Goal: Task Accomplishment & Management: Use online tool/utility

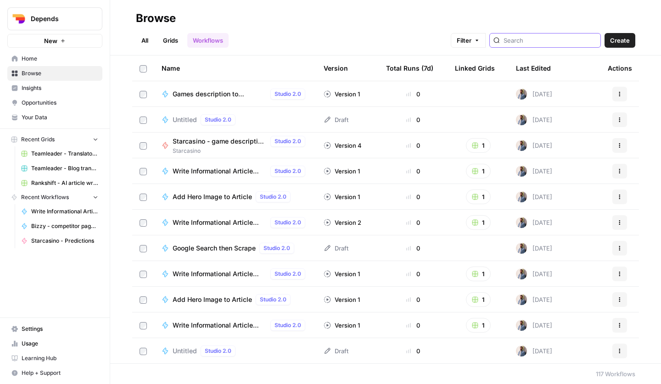
click at [530, 38] on input "search" at bounding box center [550, 40] width 93 height 9
type input "dew"
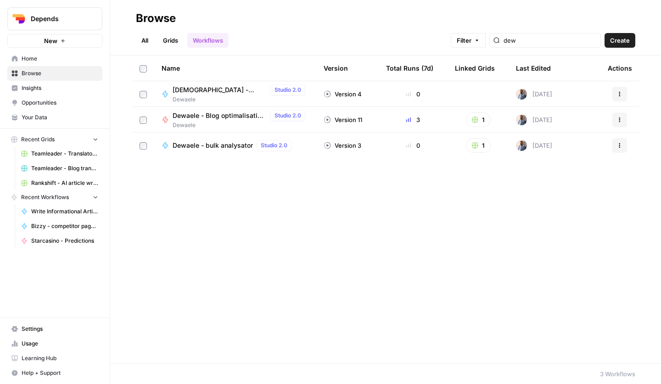
click at [213, 86] on span "[DEMOGRAPHIC_DATA] - lokale teksten" at bounding box center [220, 89] width 94 height 9
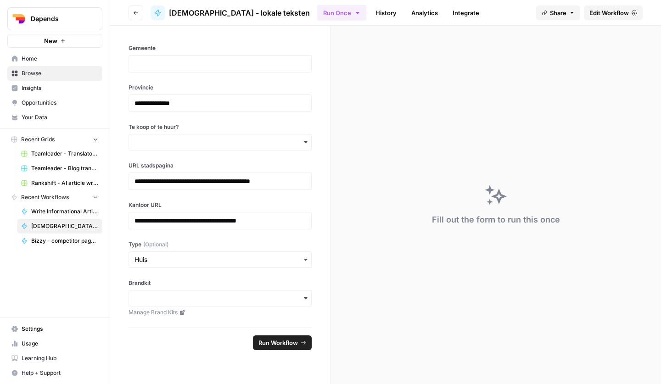
click at [615, 12] on span "Edit Workflow" at bounding box center [609, 12] width 39 height 9
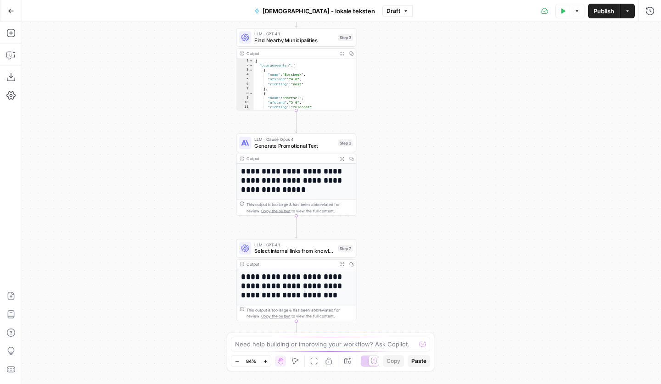
click at [342, 264] on icon "button" at bounding box center [342, 264] width 4 height 4
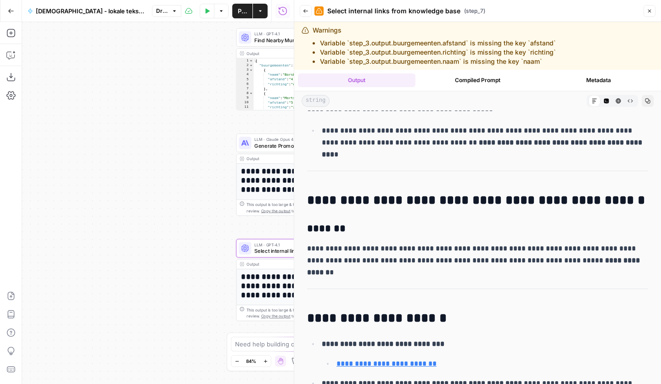
scroll to position [672, 0]
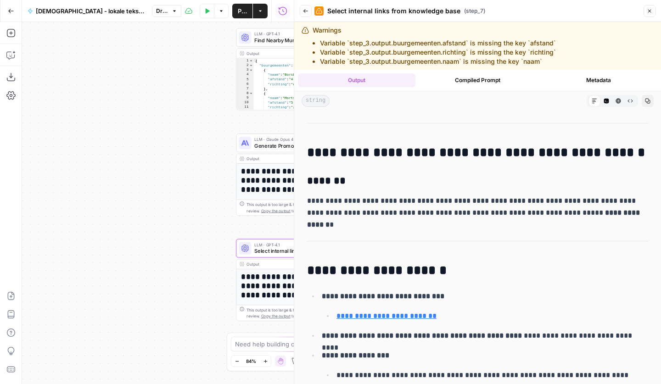
click at [216, 212] on div "**********" at bounding box center [158, 203] width 272 height 362
click at [647, 10] on button "Close" at bounding box center [650, 11] width 12 height 12
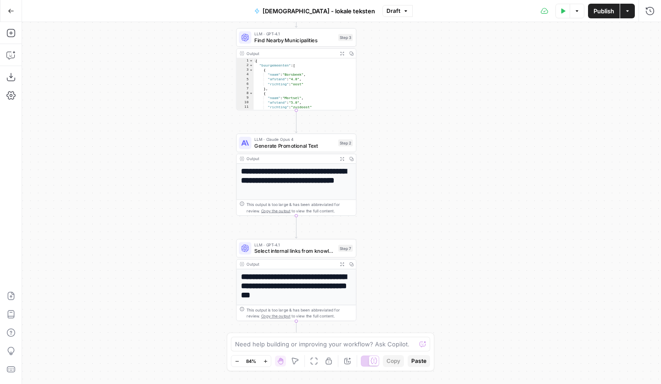
click at [631, 11] on button "Actions" at bounding box center [627, 11] width 15 height 15
click at [439, 118] on div "**********" at bounding box center [341, 203] width 639 height 362
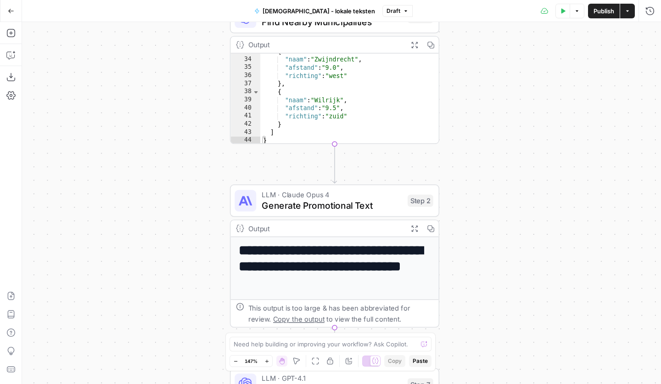
scroll to position [180, 0]
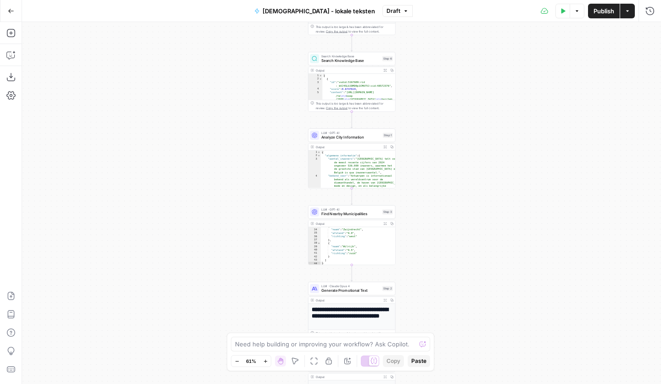
click at [387, 11] on span "Draft" at bounding box center [394, 11] width 14 height 8
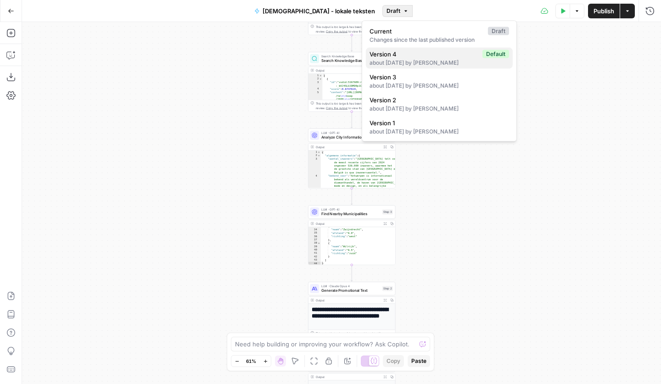
click at [423, 59] on div "about [DATE] by [PERSON_NAME]" at bounding box center [440, 63] width 140 height 8
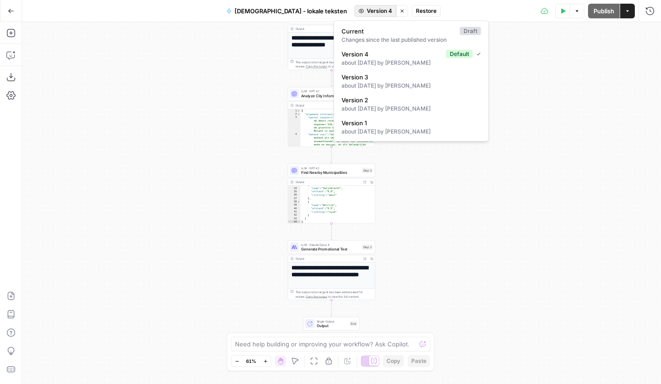
click at [367, 13] on span "Version 4" at bounding box center [379, 11] width 25 height 8
click at [384, 38] on div "Changes since the last published version" at bounding box center [412, 40] width 140 height 8
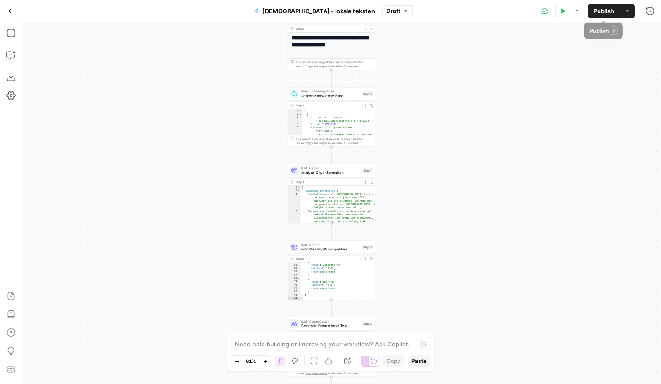
click at [595, 13] on span "Publish" at bounding box center [604, 10] width 21 height 9
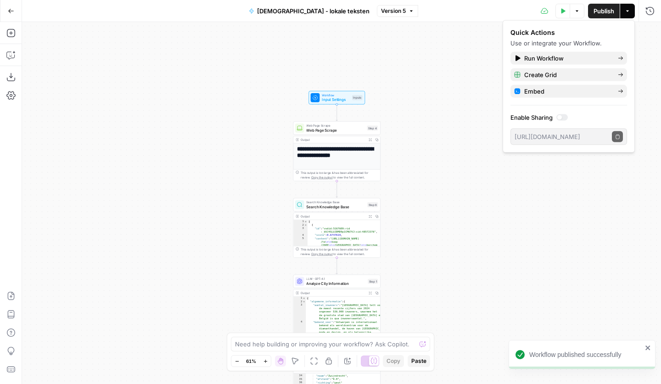
click at [381, 9] on span "Version 5" at bounding box center [393, 11] width 25 height 8
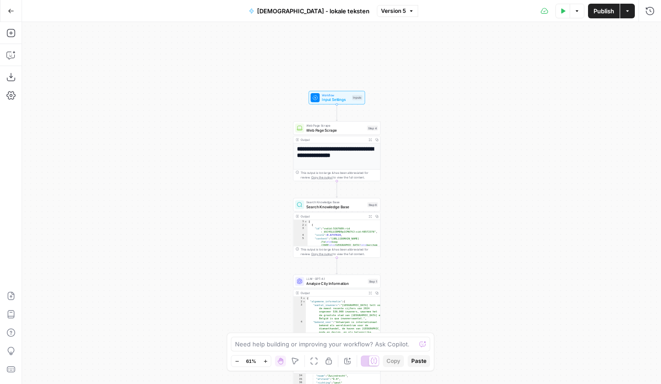
click at [16, 11] on button "Go Back" at bounding box center [11, 11] width 17 height 17
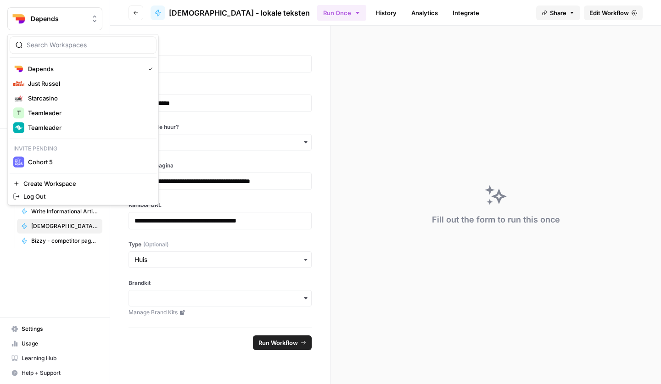
click at [45, 17] on span "Depends" at bounding box center [59, 18] width 56 height 9
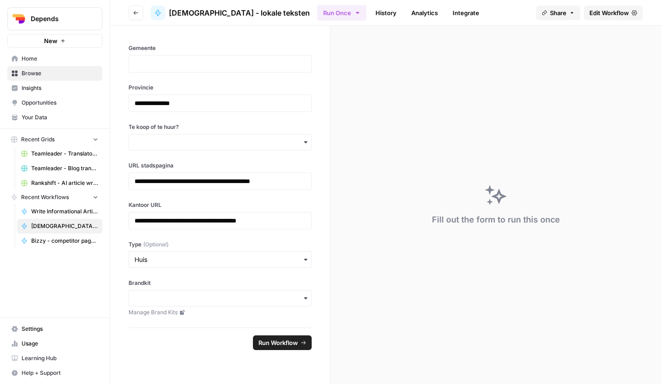
click at [49, 15] on span "Depends" at bounding box center [59, 18] width 56 height 9
click at [127, 8] on header "Go back Dewaele - lokale teksten Run Once History Analytics Integrate Share Edi…" at bounding box center [385, 13] width 551 height 26
click at [133, 11] on icon "button" at bounding box center [136, 13] width 6 height 6
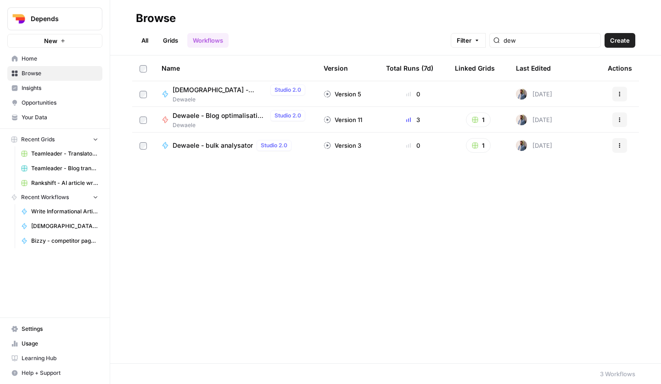
click at [221, 89] on span "[DEMOGRAPHIC_DATA] - lokale teksten" at bounding box center [220, 89] width 94 height 9
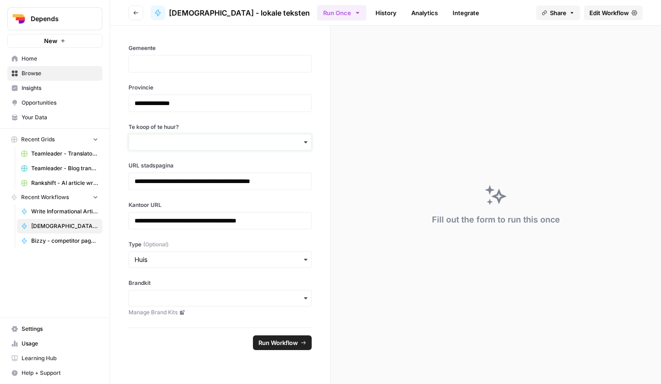
click at [213, 143] on input "Te koop of te huur?" at bounding box center [220, 142] width 171 height 9
click at [370, 17] on link "History" at bounding box center [386, 13] width 32 height 15
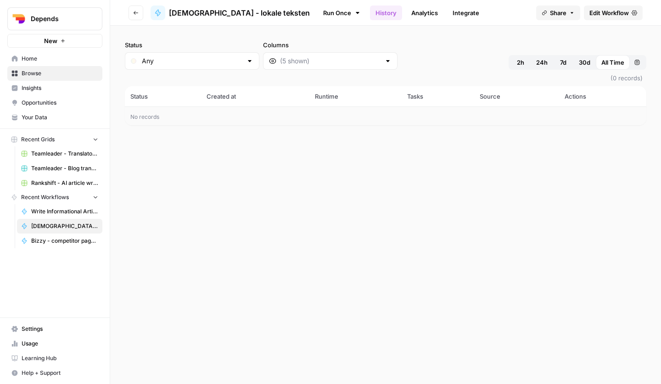
click at [582, 59] on span "30d" at bounding box center [584, 62] width 11 height 9
click at [554, 63] on button "7d" at bounding box center [563, 62] width 20 height 15
click at [530, 59] on button "2h" at bounding box center [521, 62] width 20 height 15
click at [516, 60] on div "2h" at bounding box center [521, 62] width 20 height 15
click at [553, 59] on div "7d" at bounding box center [563, 62] width 20 height 15
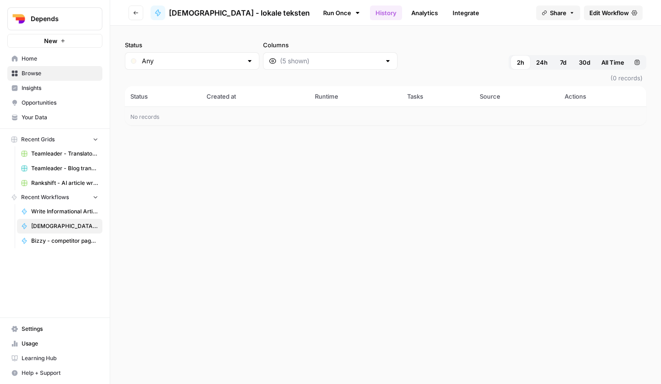
click at [597, 59] on button "All Time" at bounding box center [613, 62] width 34 height 15
click at [603, 60] on span "All Time" at bounding box center [613, 62] width 23 height 9
click at [317, 11] on link "Run Once" at bounding box center [341, 13] width 49 height 16
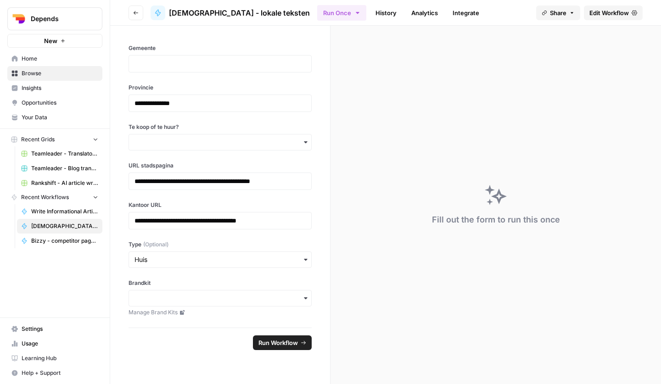
click at [317, 11] on button "Run Once" at bounding box center [341, 13] width 49 height 16
click at [579, 12] on button "Share" at bounding box center [558, 13] width 44 height 15
click at [593, 12] on span "Edit Workflow" at bounding box center [609, 12] width 39 height 9
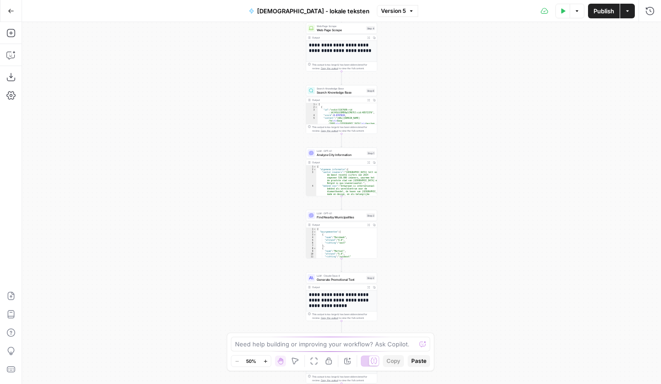
click at [556, 12] on button "Test Data" at bounding box center [563, 11] width 15 height 15
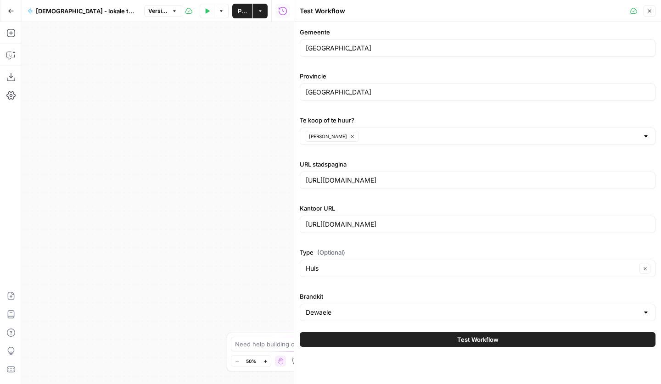
click at [428, 336] on button "Test Workflow" at bounding box center [478, 340] width 356 height 15
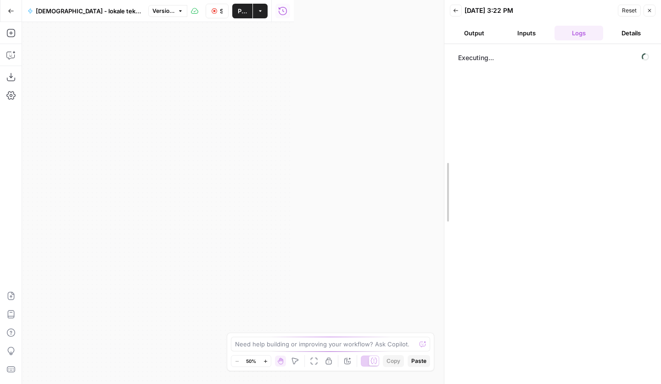
drag, startPoint x: 298, startPoint y: 186, endPoint x: 448, endPoint y: 186, distance: 150.2
click at [448, 186] on div "Back [DATE] 3:22 PM Reset Close Output Inputs Logs Details Executing..." at bounding box center [552, 192] width 217 height 384
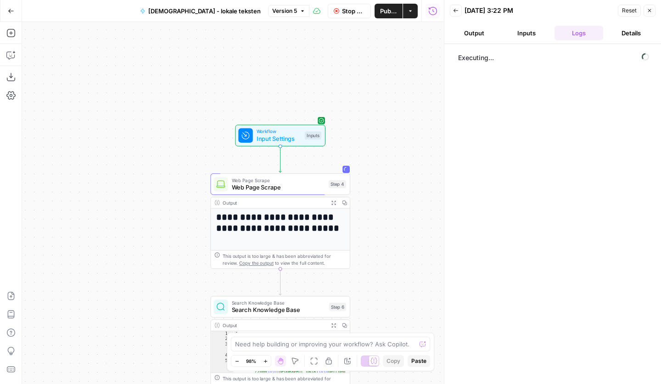
click at [406, 101] on div "**********" at bounding box center [233, 203] width 422 height 362
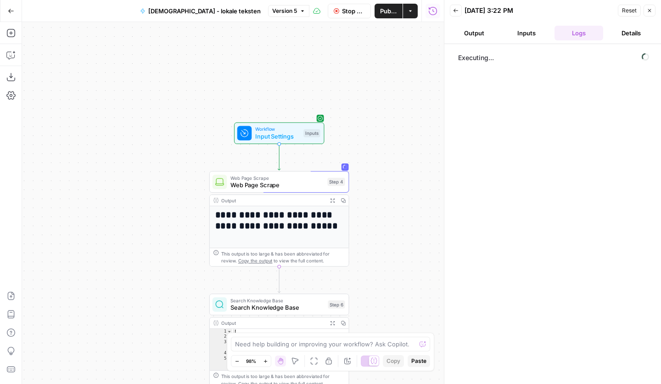
click at [332, 201] on icon "button" at bounding box center [333, 200] width 4 height 4
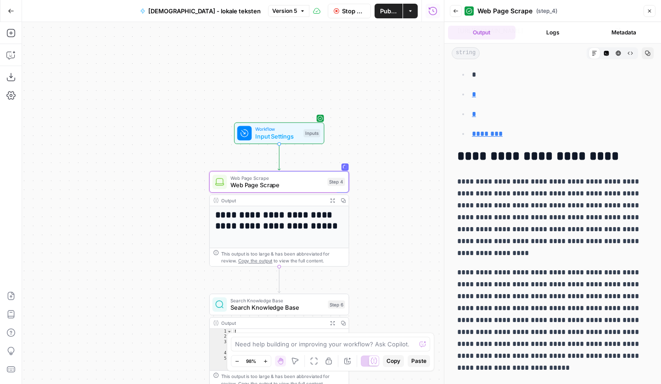
scroll to position [12465, 0]
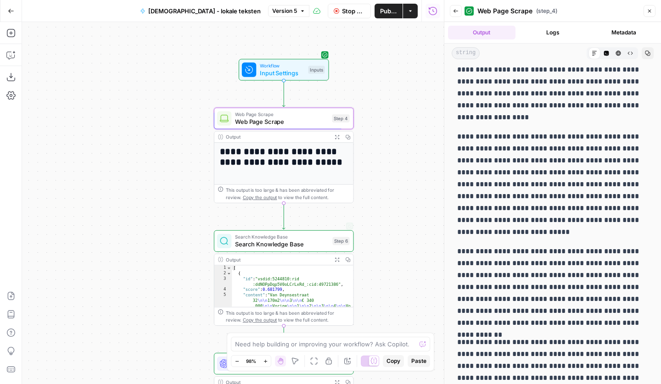
click at [282, 238] on span "Search Knowledge Base" at bounding box center [282, 237] width 94 height 7
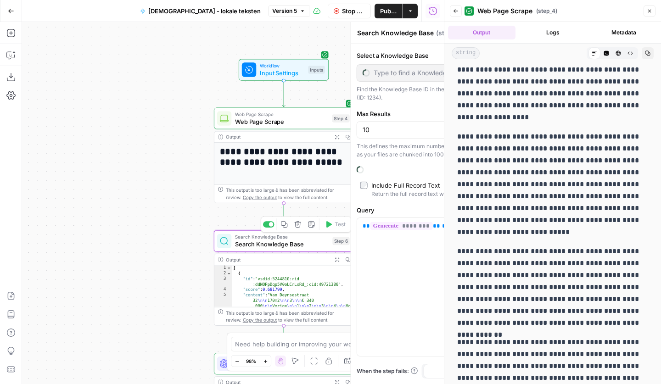
type input "Dewaele - lokale pagina's"
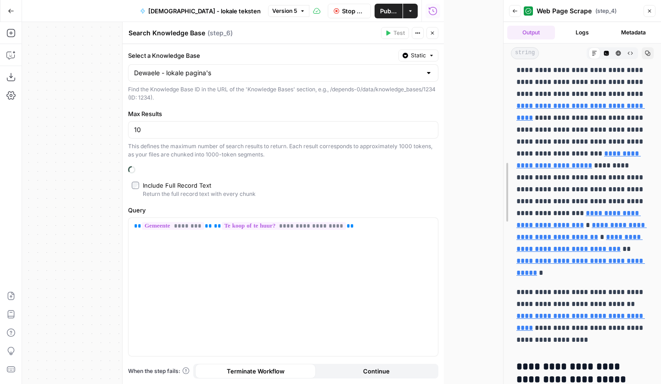
drag, startPoint x: 443, startPoint y: 188, endPoint x: 502, endPoint y: 177, distance: 60.3
click at [502, 177] on div at bounding box center [503, 192] width 9 height 384
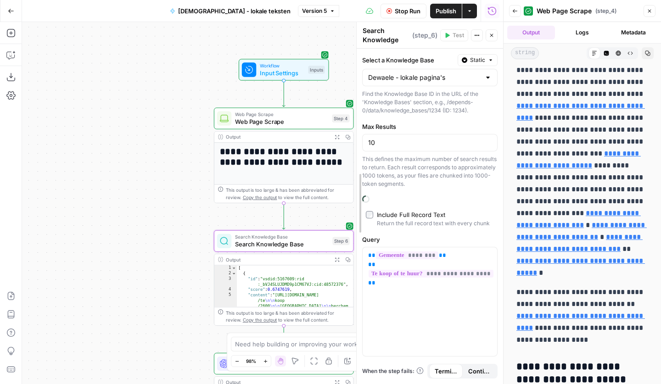
drag, startPoint x: 185, startPoint y: 180, endPoint x: 369, endPoint y: 190, distance: 184.4
click at [369, 190] on div "**********" at bounding box center [429, 203] width 147 height 362
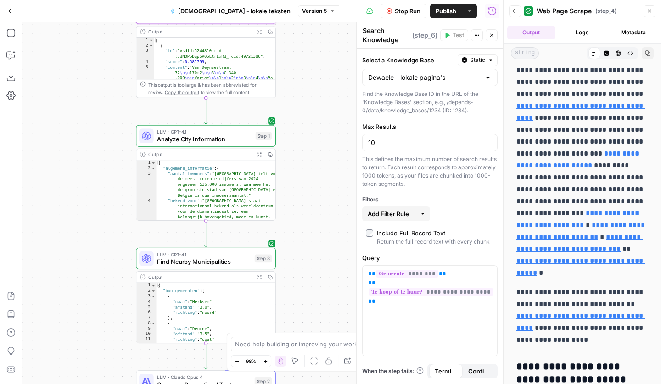
drag, startPoint x: 88, startPoint y: 197, endPoint x: 96, endPoint y: 45, distance: 152.7
click at [96, 46] on div "**********" at bounding box center [262, 203] width 481 height 362
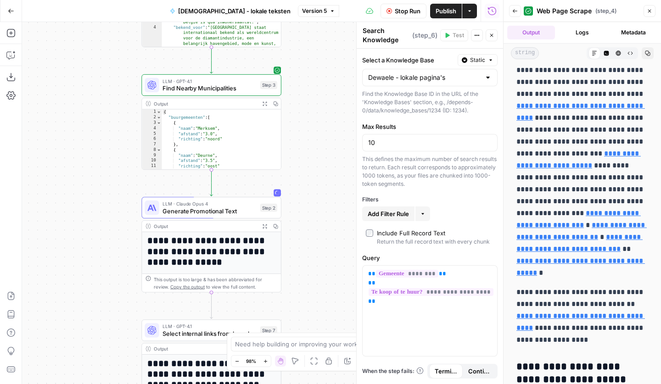
drag, startPoint x: 115, startPoint y: 284, endPoint x: 113, endPoint y: 153, distance: 130.9
click at [113, 153] on div "**********" at bounding box center [262, 203] width 481 height 362
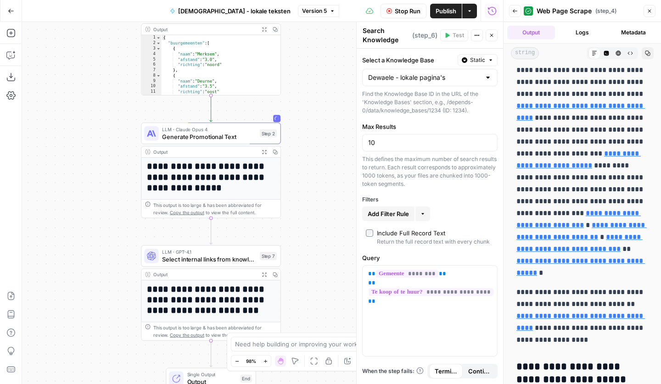
drag, startPoint x: 110, startPoint y: 271, endPoint x: 109, endPoint y: 197, distance: 73.9
click at [109, 197] on div "**********" at bounding box center [262, 203] width 481 height 362
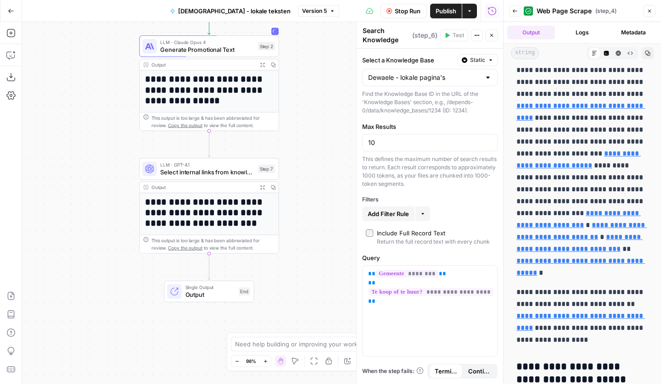
drag, startPoint x: 109, startPoint y: 198, endPoint x: 107, endPoint y: 111, distance: 87.3
click at [108, 111] on div "**********" at bounding box center [262, 203] width 481 height 362
click at [206, 171] on span "Select internal links from knowledge base" at bounding box center [207, 172] width 94 height 9
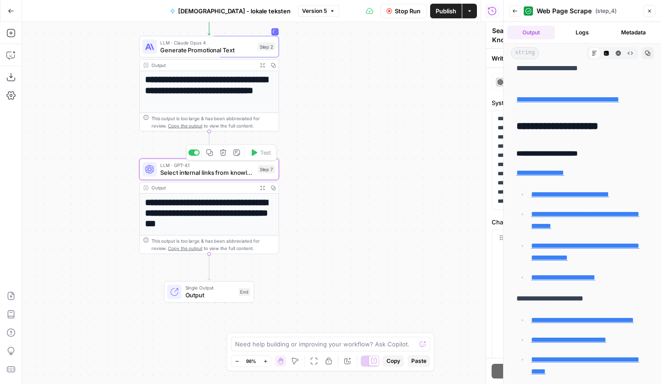
type textarea "Select internal links from knowledge base"
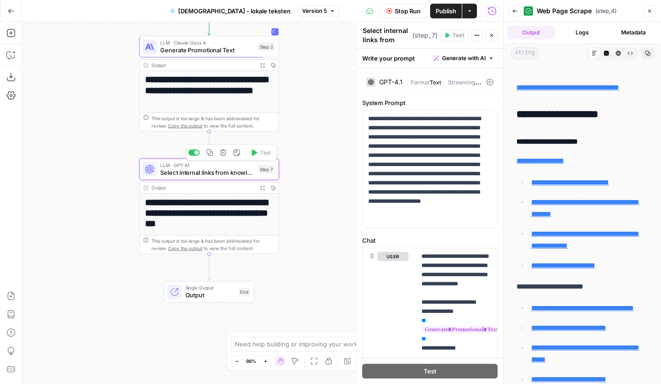
click at [233, 297] on span "Output" at bounding box center [211, 295] width 50 height 9
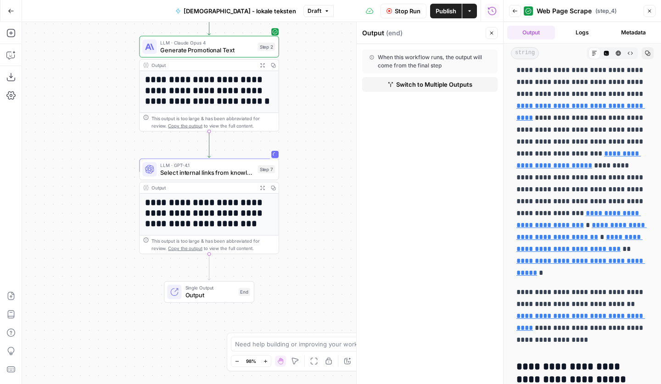
click at [261, 65] on icon "button" at bounding box center [262, 65] width 5 height 5
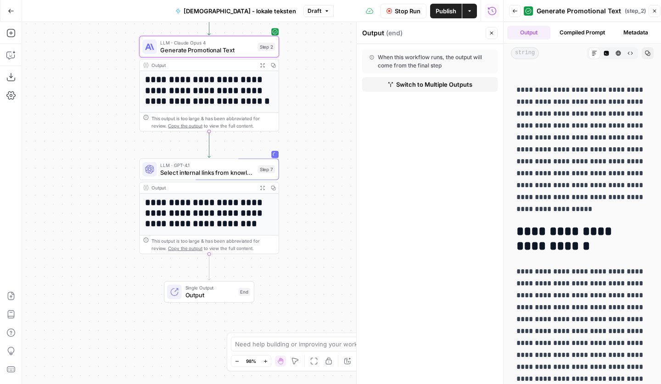
scroll to position [137, 0]
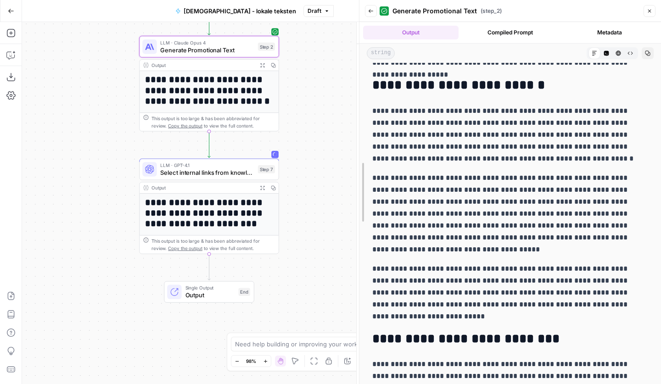
drag, startPoint x: 502, startPoint y: 199, endPoint x: 354, endPoint y: 197, distance: 148.4
click at [355, 197] on div at bounding box center [359, 192] width 9 height 384
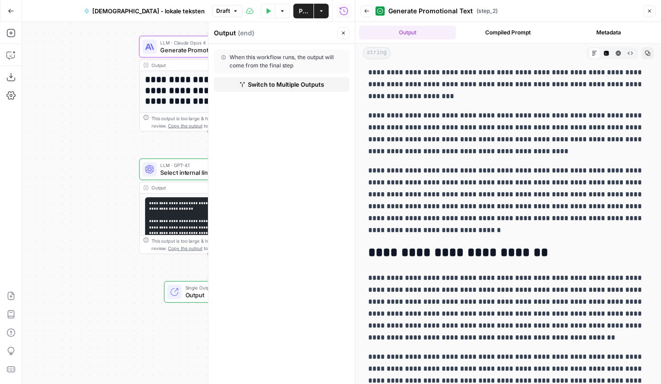
scroll to position [665, 0]
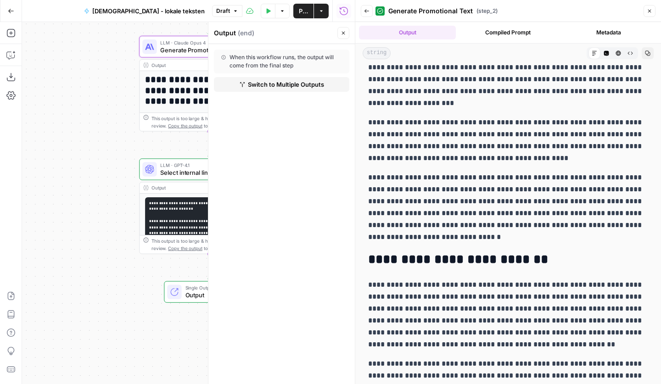
click at [648, 9] on icon "button" at bounding box center [650, 11] width 6 height 6
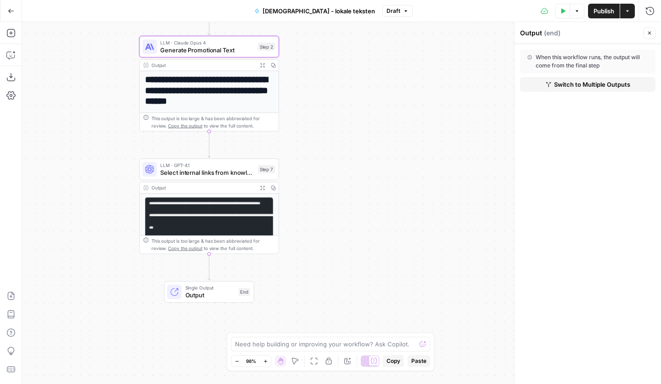
click at [261, 187] on icon "button" at bounding box center [262, 188] width 5 height 5
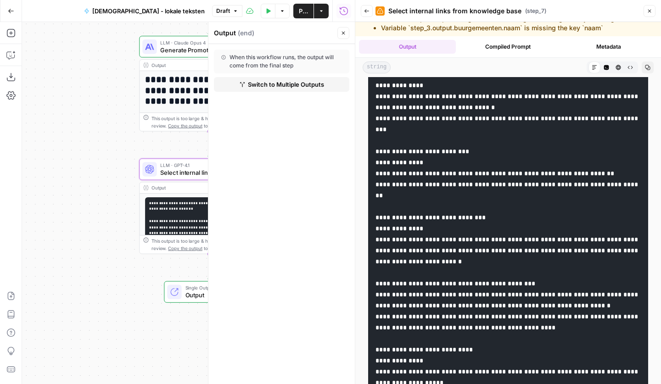
scroll to position [418, 0]
click at [654, 11] on button "Close" at bounding box center [650, 11] width 12 height 12
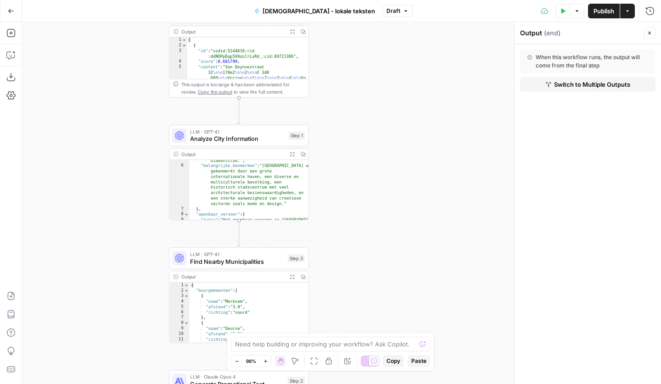
scroll to position [130, 0]
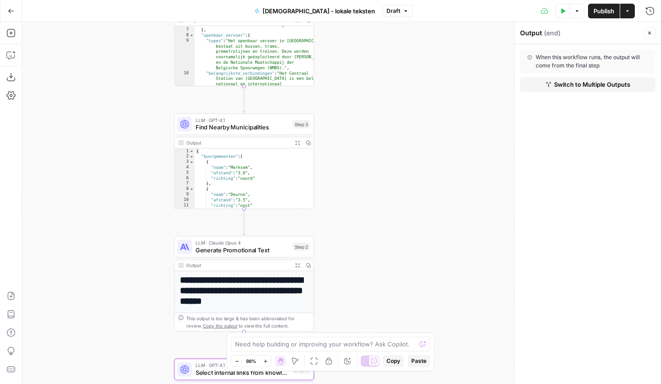
click at [239, 249] on span "Generate Promotional Text" at bounding box center [243, 250] width 94 height 9
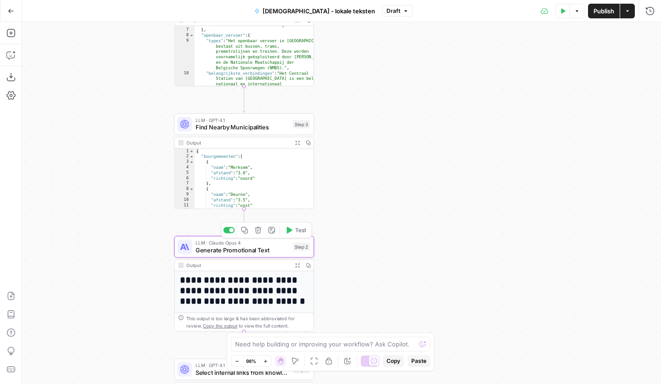
type textarea "Generate Promotional Text"
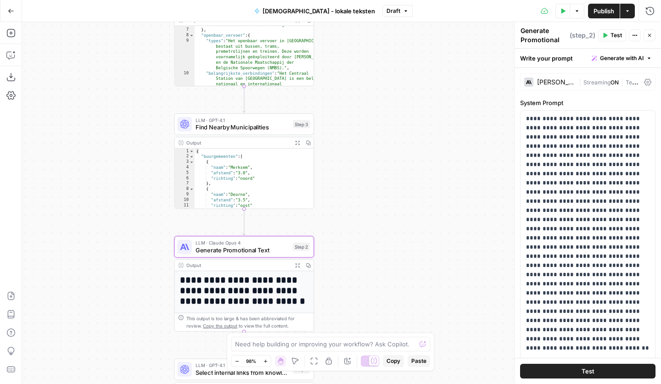
click at [598, 78] on div "| Streaming ON | Temp 0.3" at bounding box center [610, 82] width 62 height 9
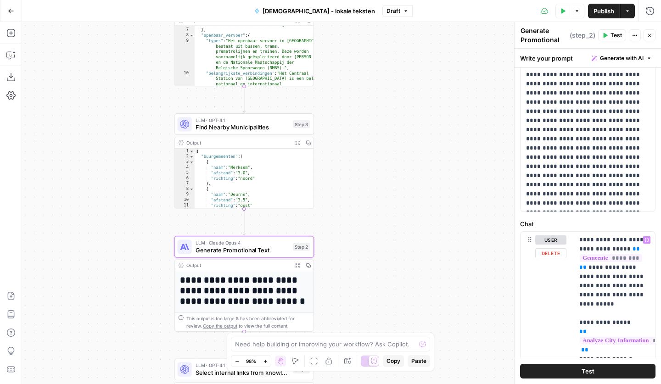
scroll to position [626, 0]
